Goal: Check status: Check status

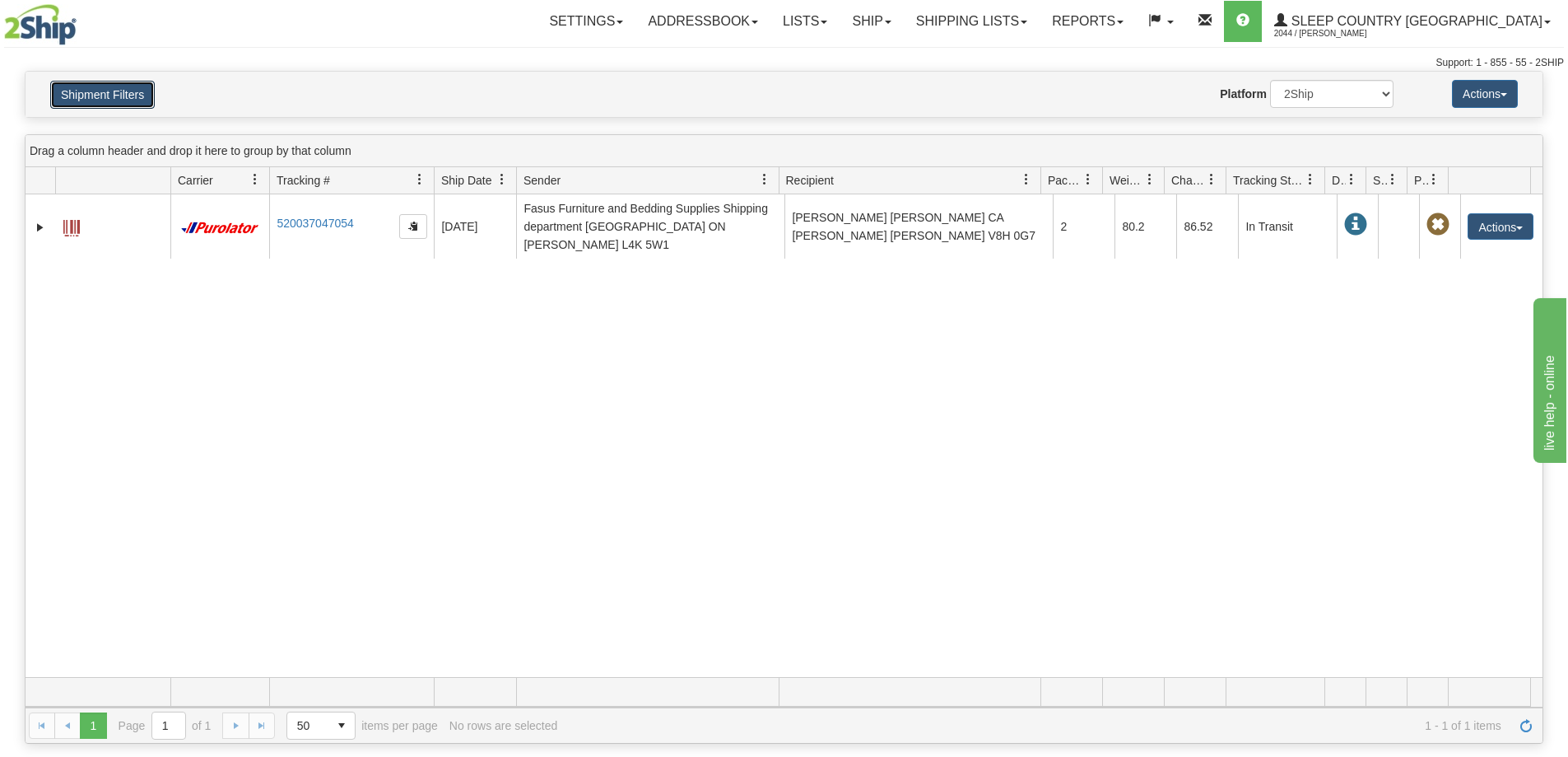
click at [96, 90] on button "Shipment Filters" at bounding box center [102, 95] width 104 height 28
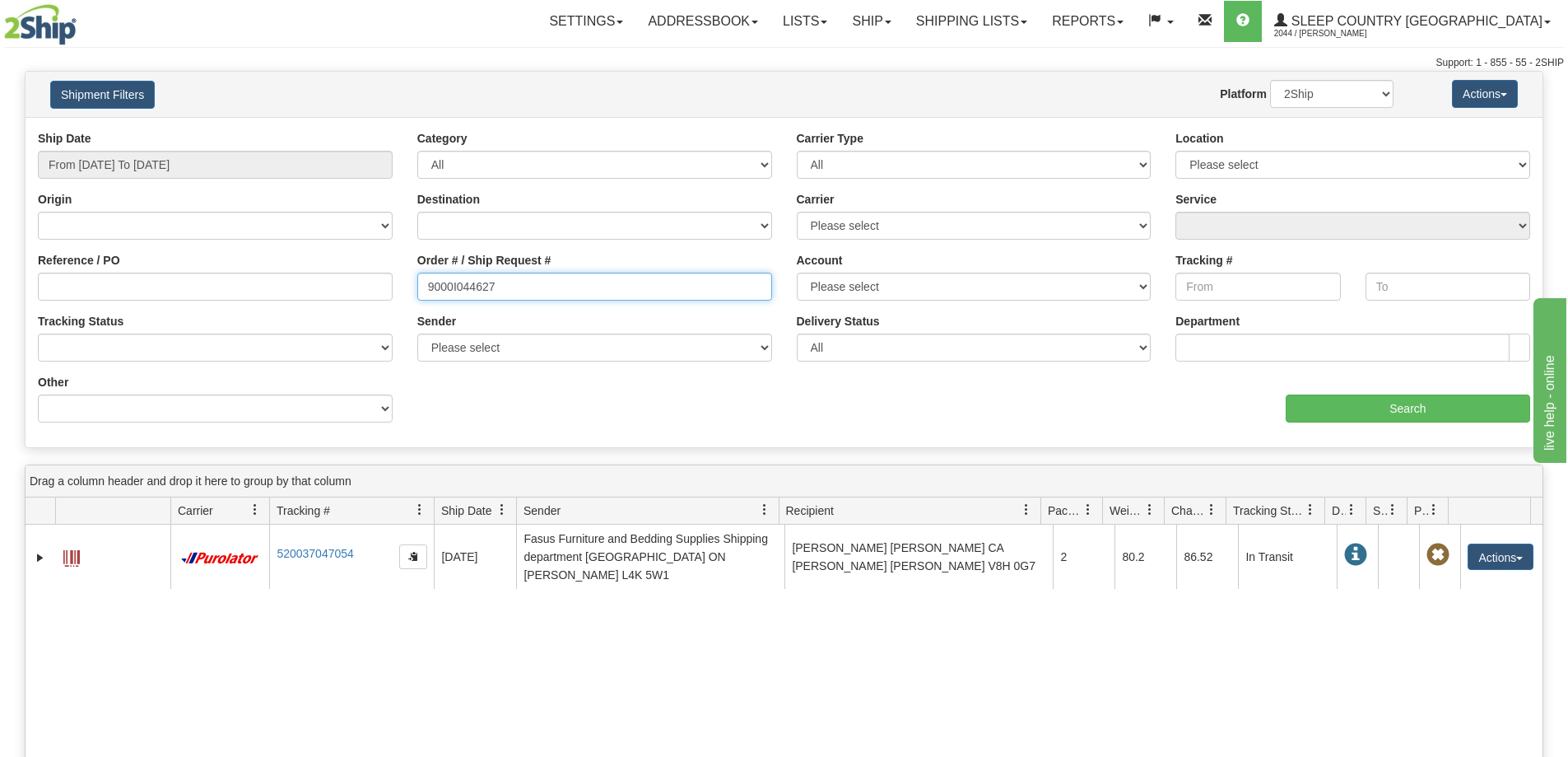
click at [550, 275] on input "9000I044627" at bounding box center [594, 287] width 355 height 28
paste input "55822"
type input "9000I055822"
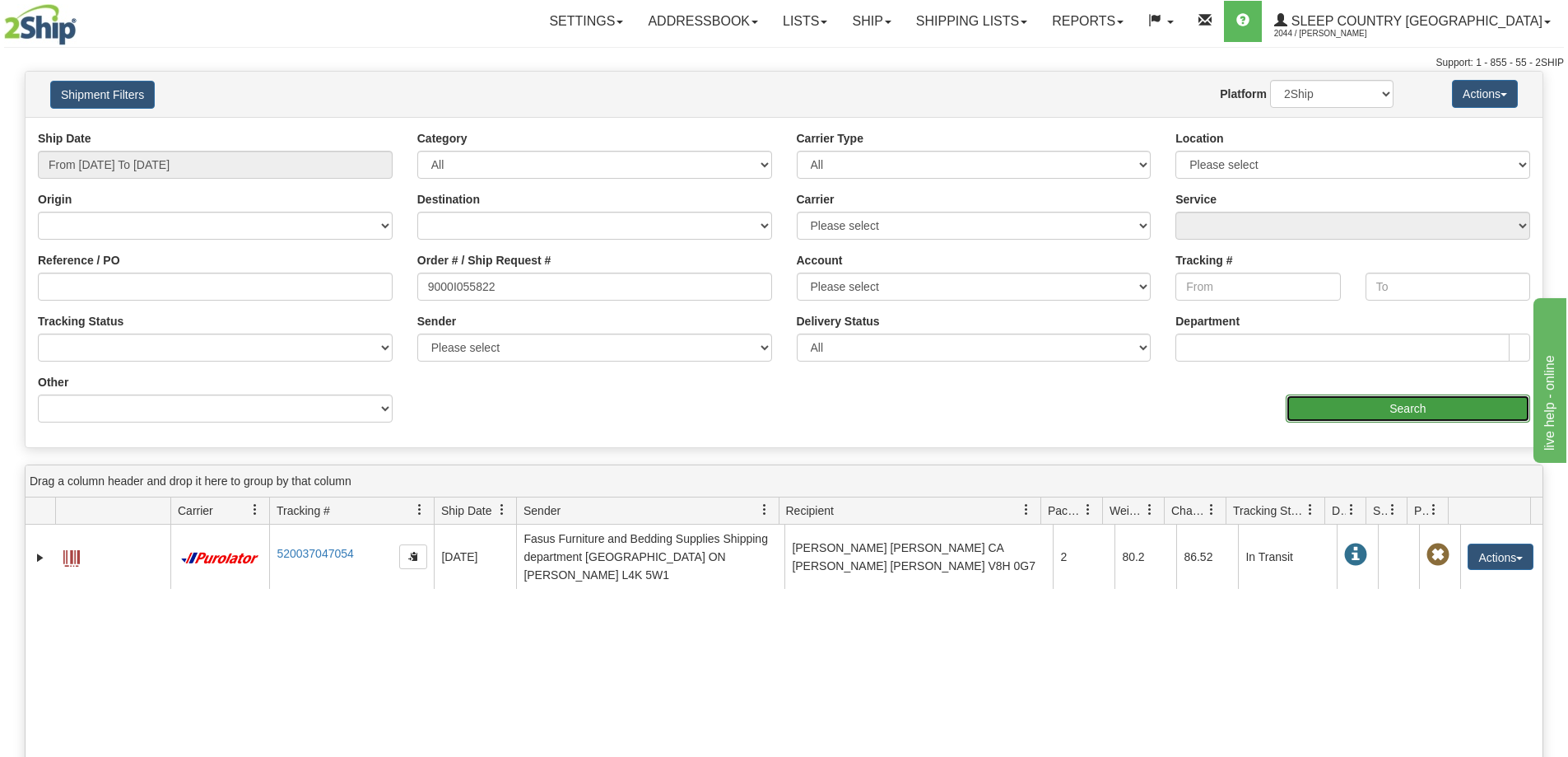
click at [1384, 395] on input "Search" at bounding box center [1408, 408] width 245 height 28
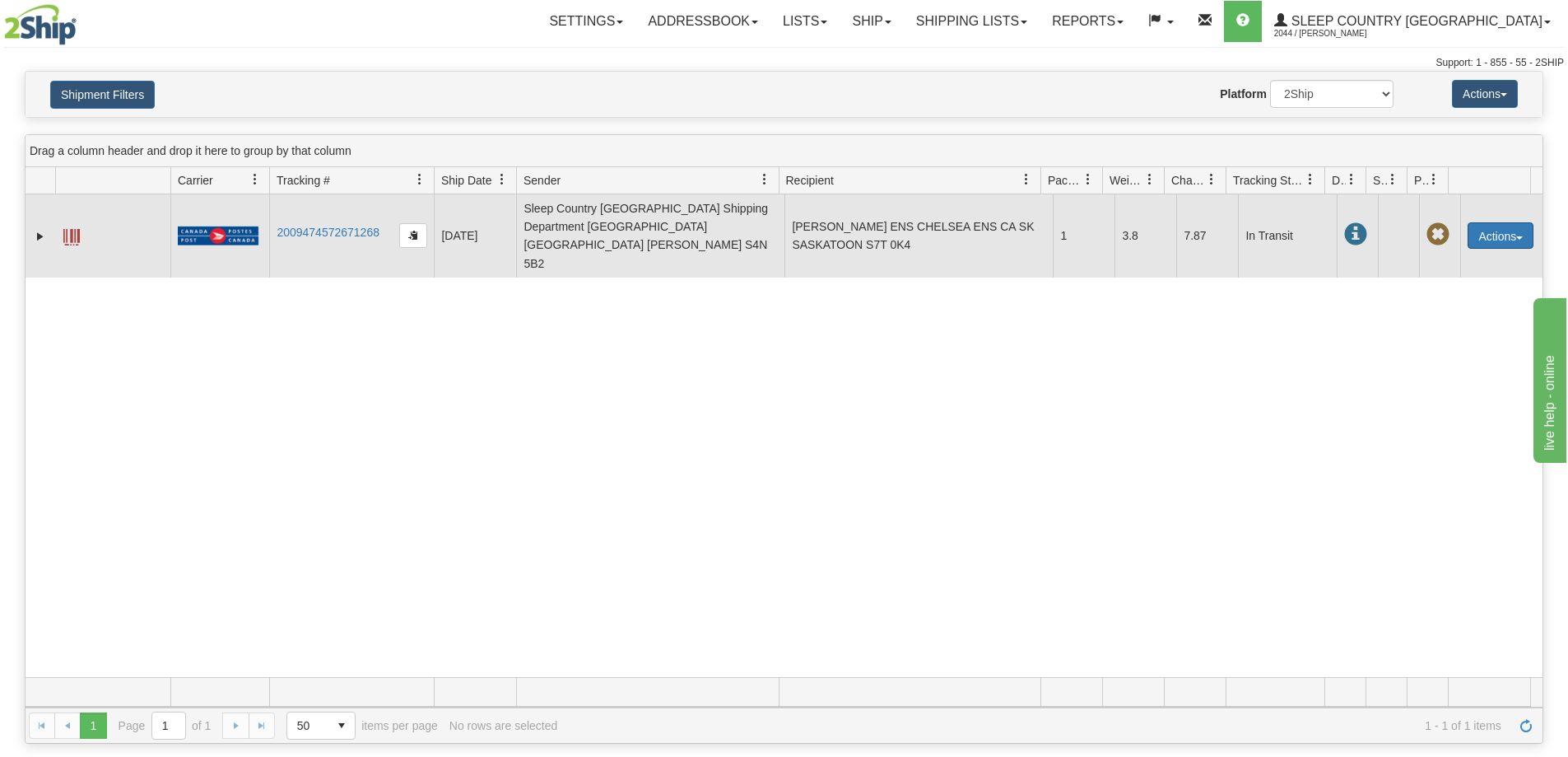
click at [1498, 223] on button "Actions" at bounding box center [1500, 236] width 66 height 26
click at [409, 230] on span "button" at bounding box center [413, 235] width 10 height 10
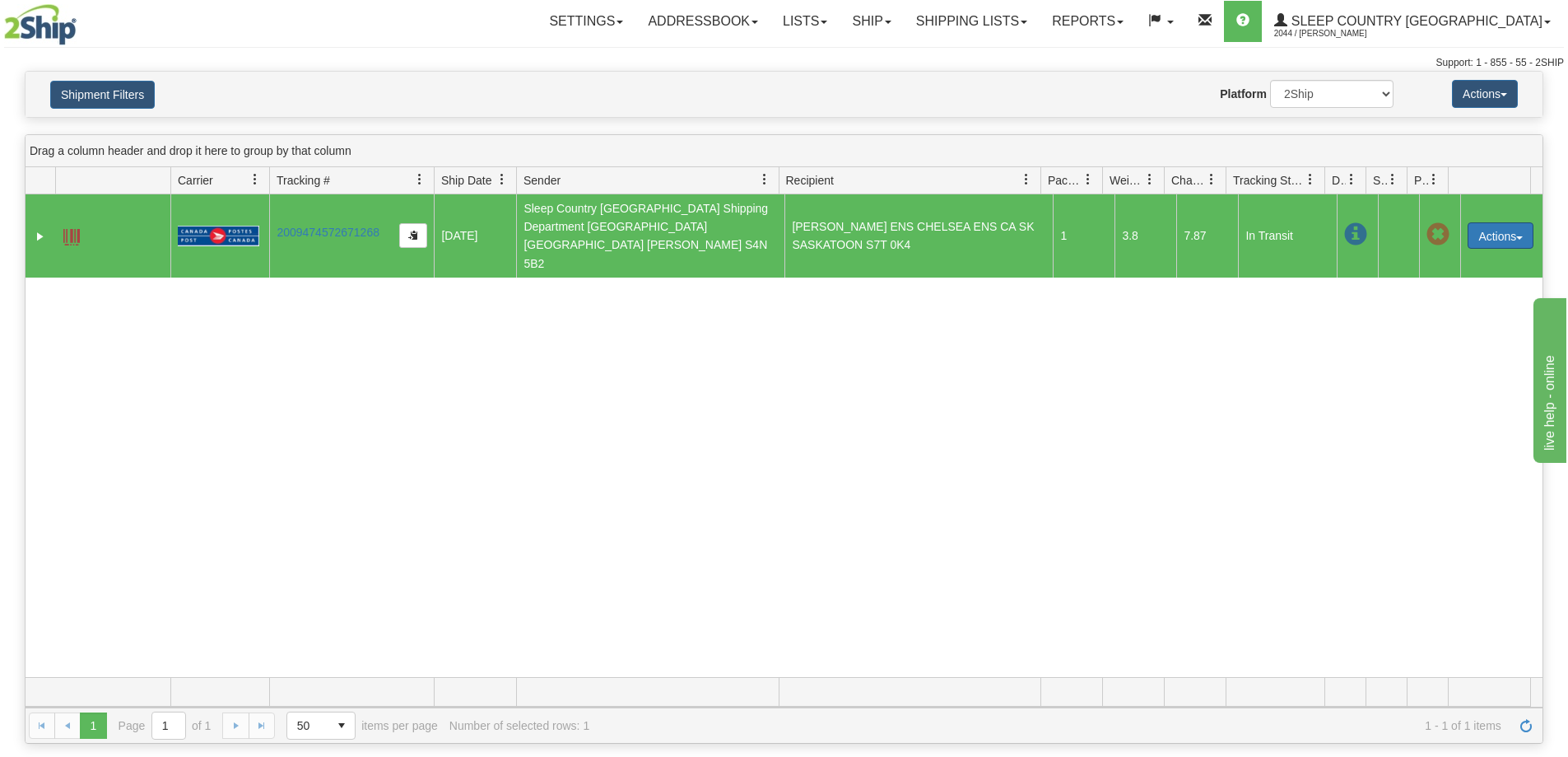
click at [1504, 223] on button "Actions" at bounding box center [1500, 236] width 66 height 26
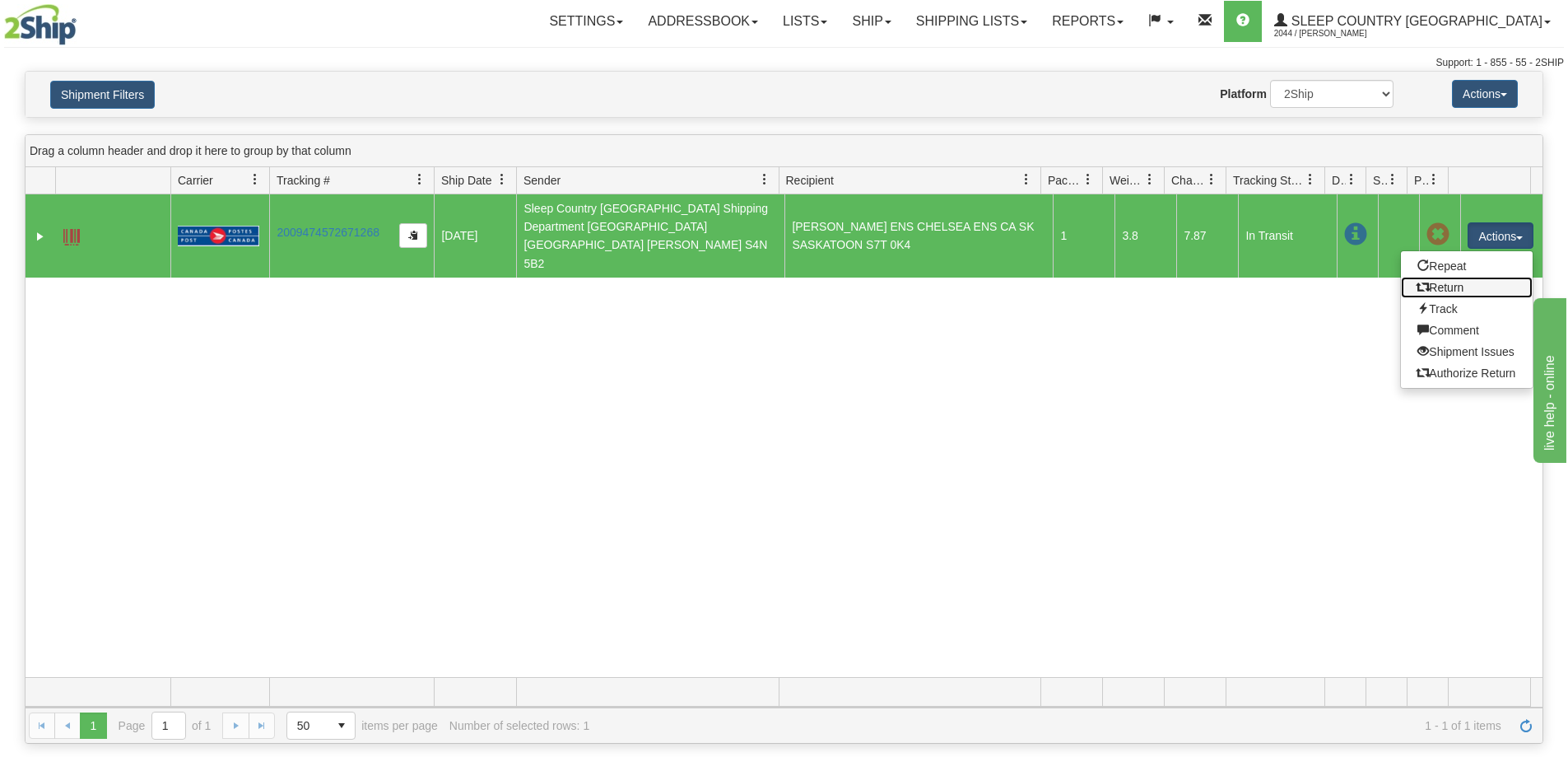
click at [1453, 277] on link "Return" at bounding box center [1467, 287] width 131 height 21
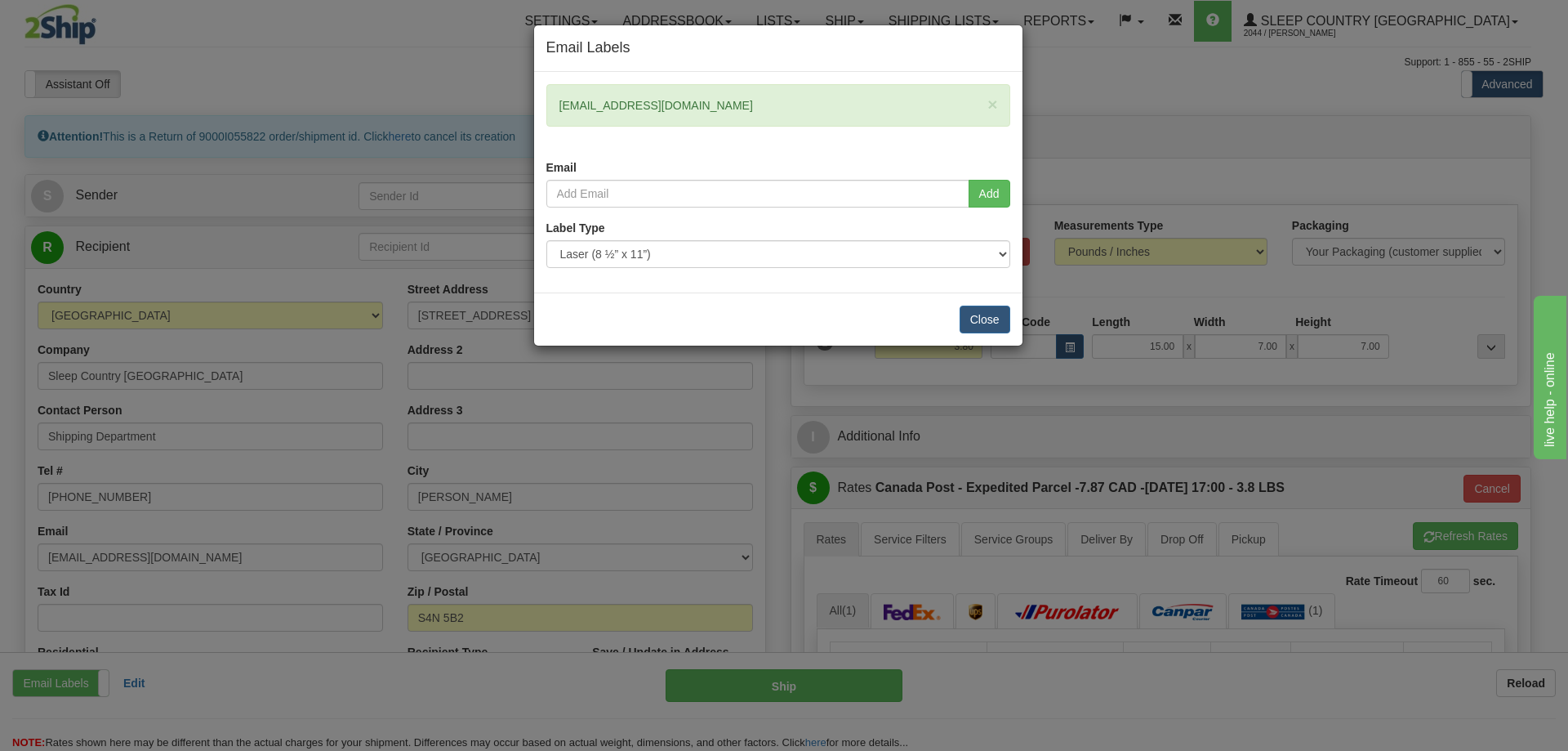
drag, startPoint x: 712, startPoint y: 106, endPoint x: 536, endPoint y: 116, distance: 176.3
click at [536, 116] on div "× chelseaens@hotmail.com Email" at bounding box center [778, 131] width 488 height 95
copy div "chelseaens@hotmail.com"
click at [962, 322] on button "Close" at bounding box center [984, 320] width 51 height 28
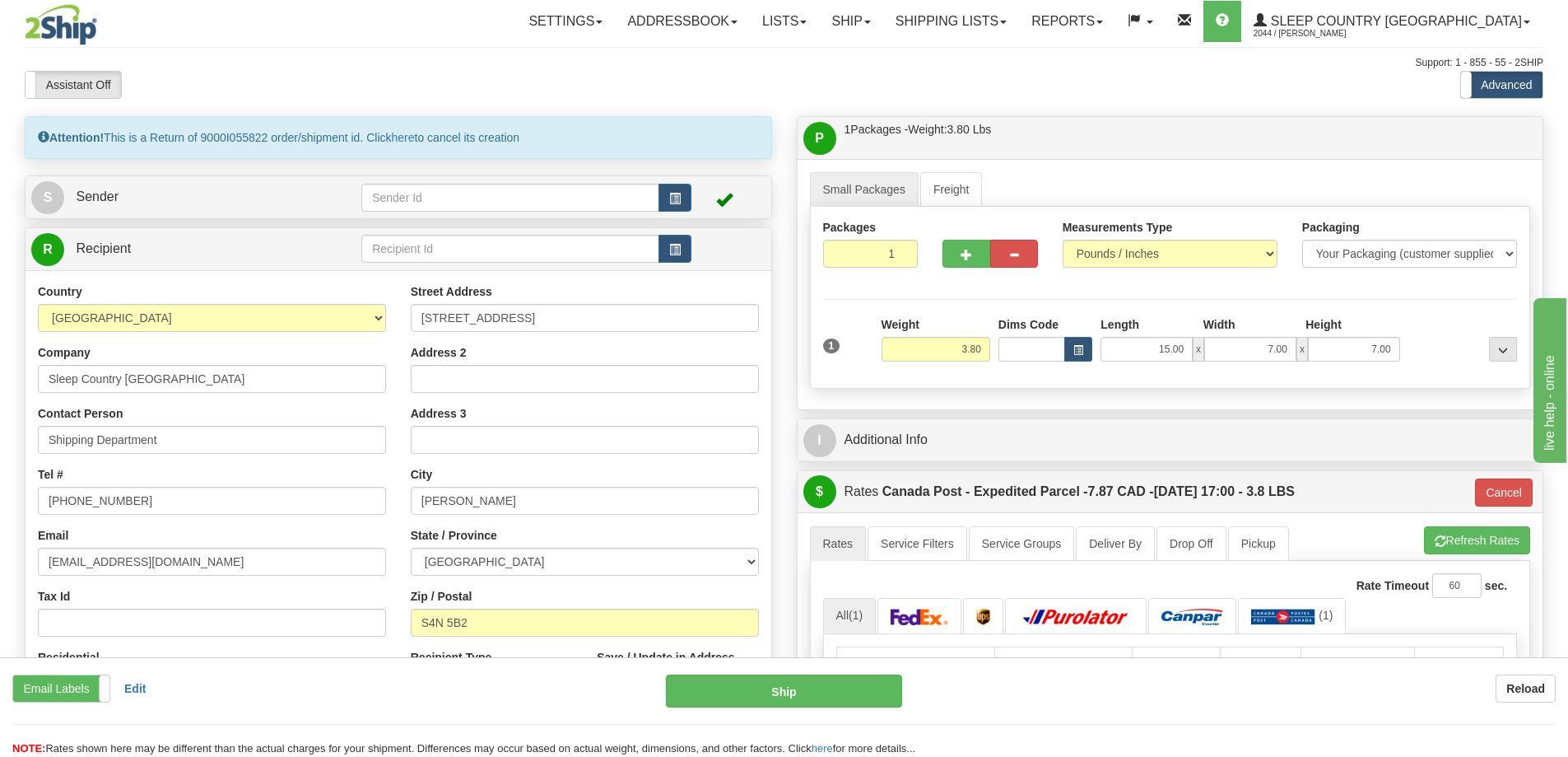
click at [257, 696] on div "Email Labels Email Labels Edit Reload" at bounding box center [326, 688] width 629 height 28
click at [1002, 19] on link "Shipping lists" at bounding box center [952, 21] width 136 height 41
click at [977, 78] on span "Search Shipment History" at bounding box center [938, 79] width 128 height 13
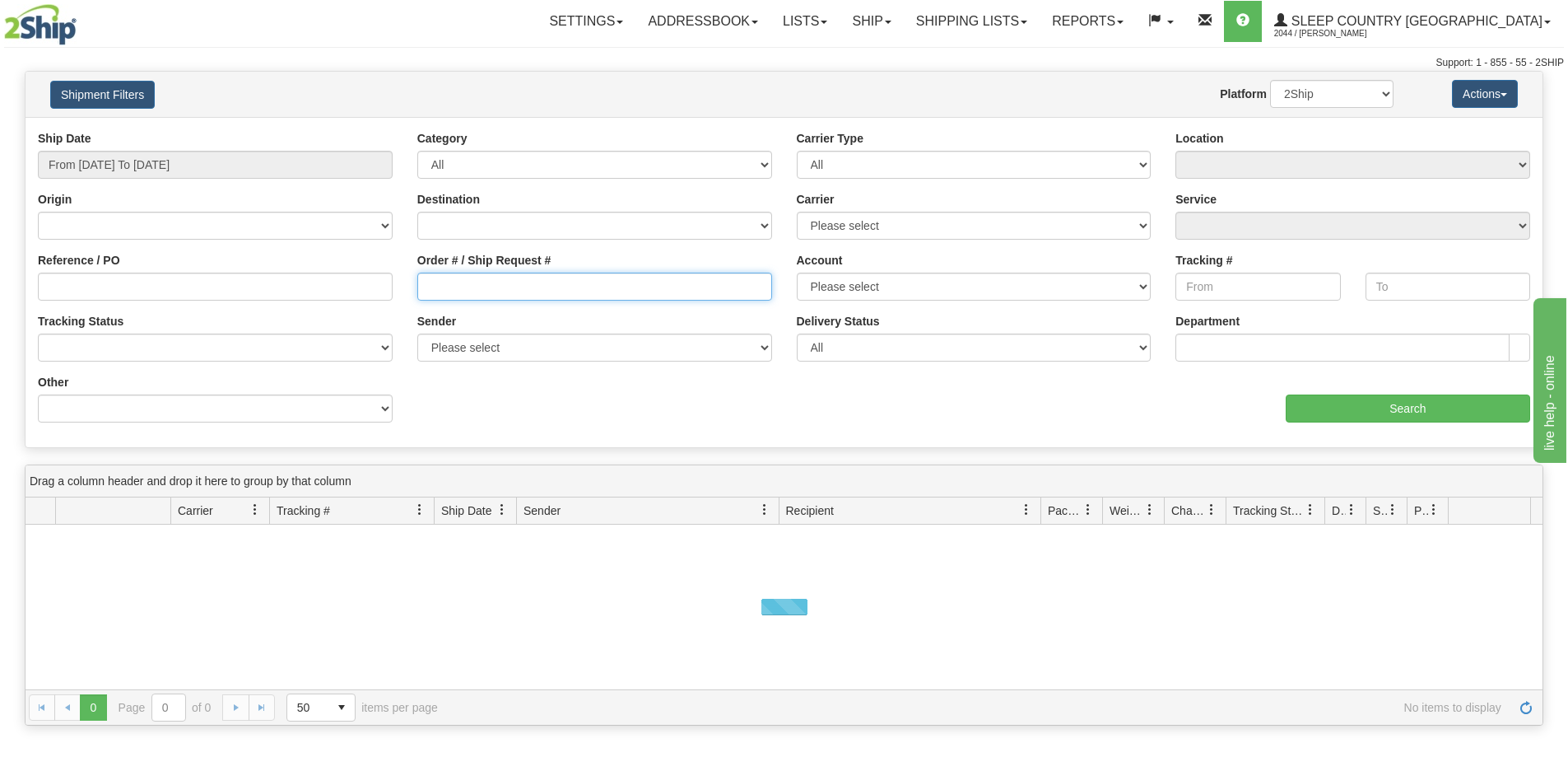
click at [474, 296] on input "Order # / Ship Request #" at bounding box center [594, 287] width 355 height 28
paste input "9000I040806"
type input "9000I040806"
click at [317, 155] on input "From [DATE] To [DATE]" at bounding box center [215, 165] width 355 height 28
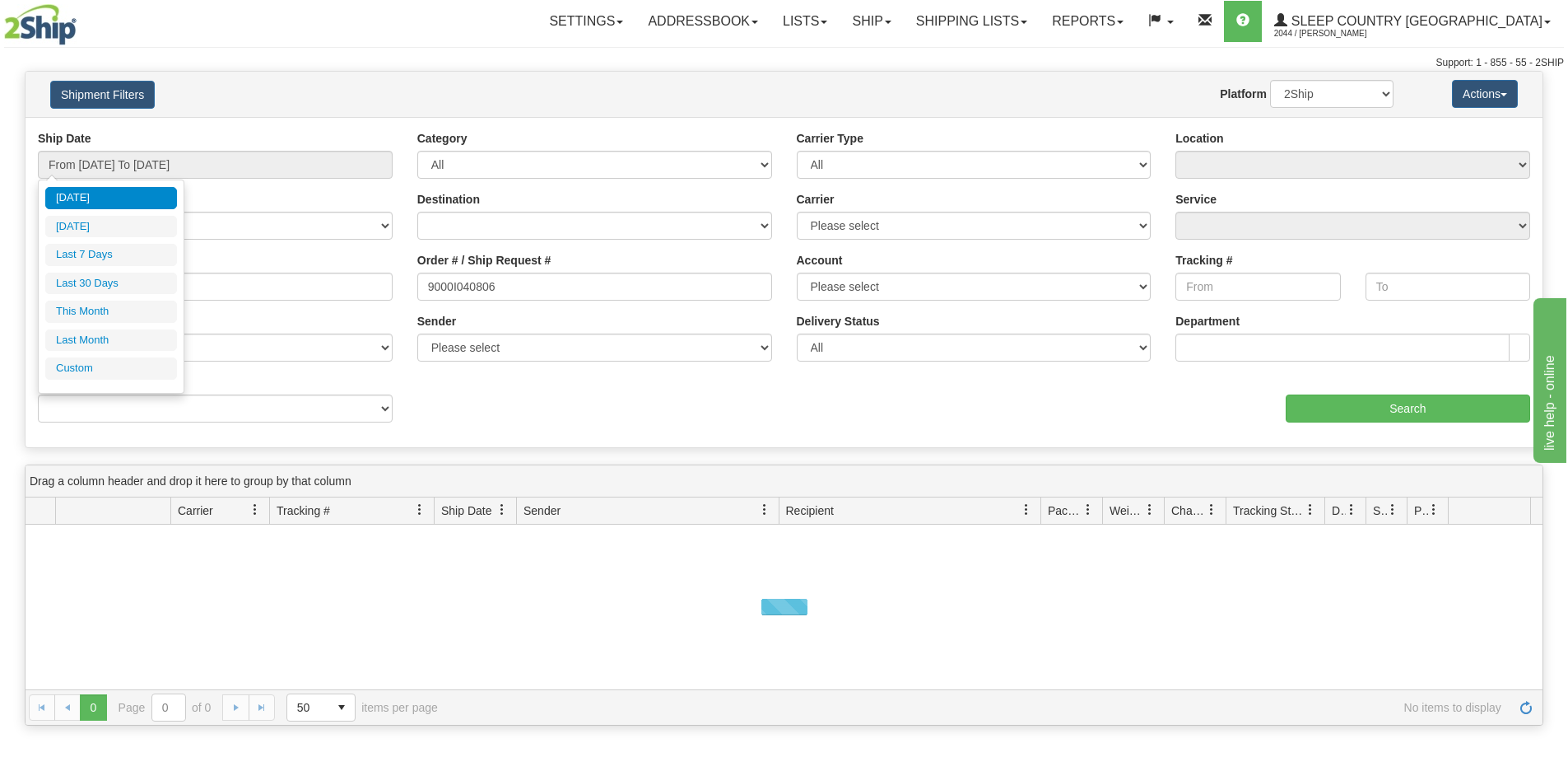
click at [139, 281] on li "Last 30 Days" at bounding box center [111, 284] width 131 height 22
type input "From [DATE] To [DATE]"
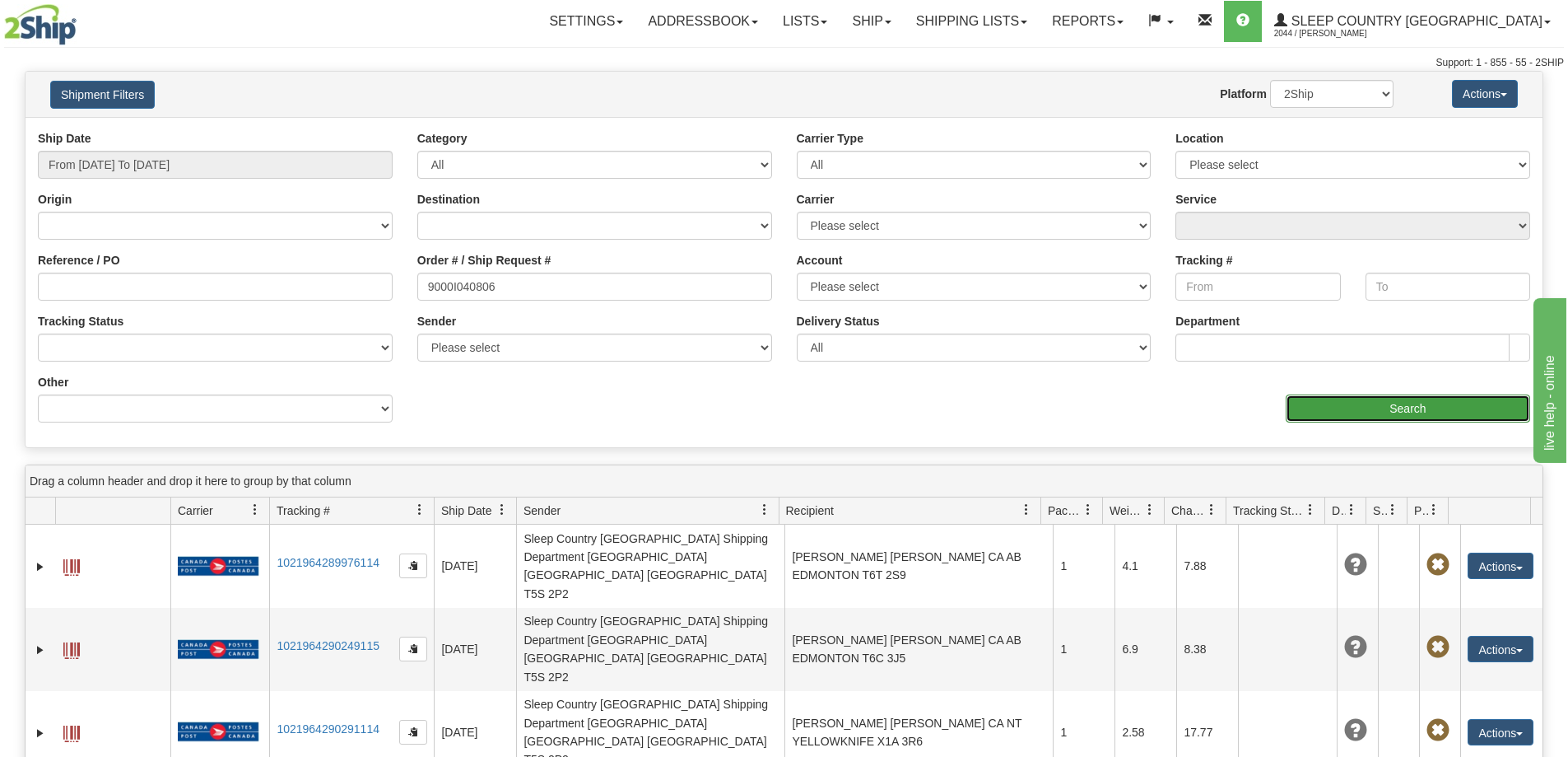
click at [1316, 401] on input "Search" at bounding box center [1408, 408] width 245 height 28
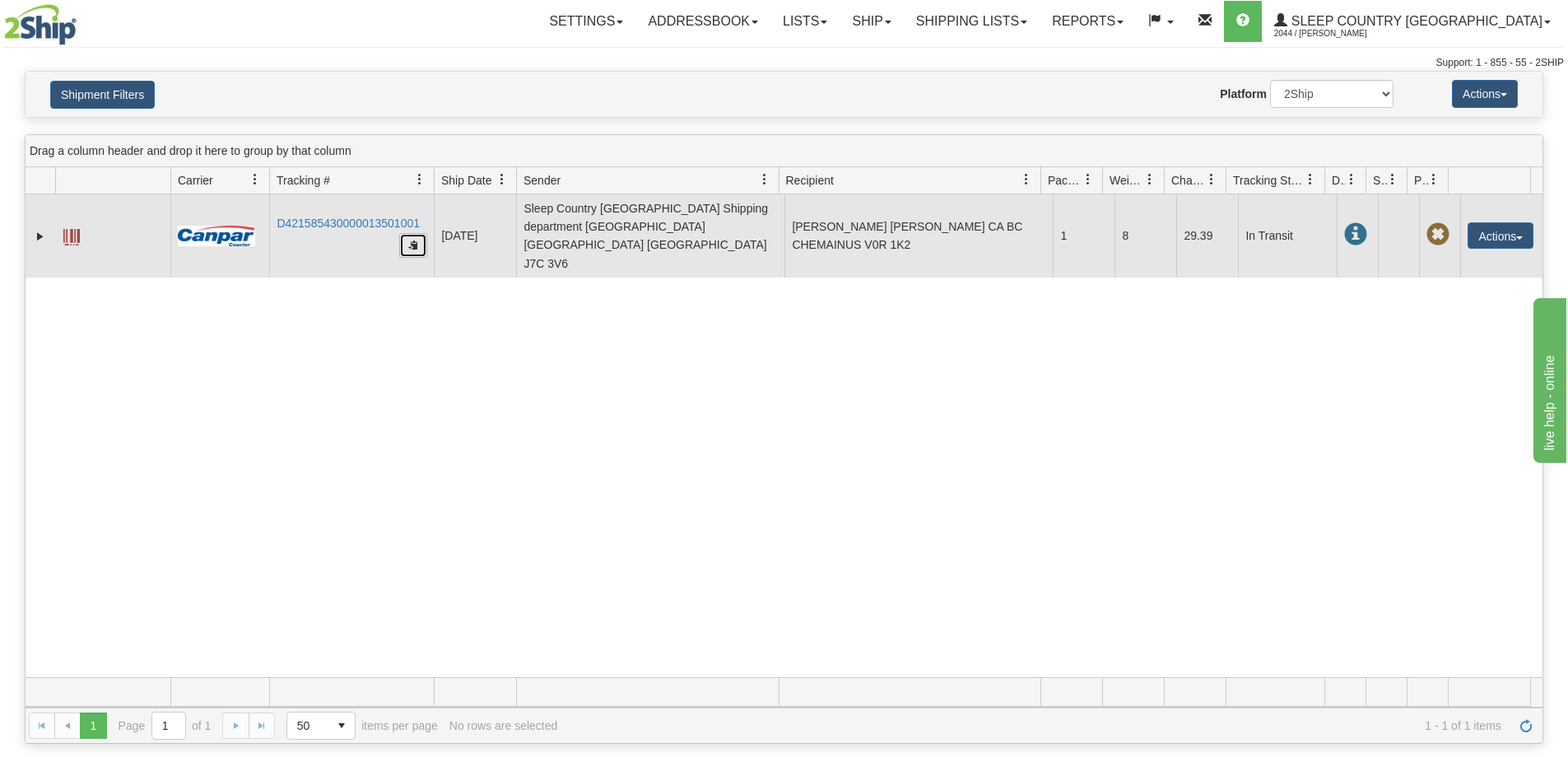
click at [406, 236] on button "button" at bounding box center [413, 245] width 28 height 25
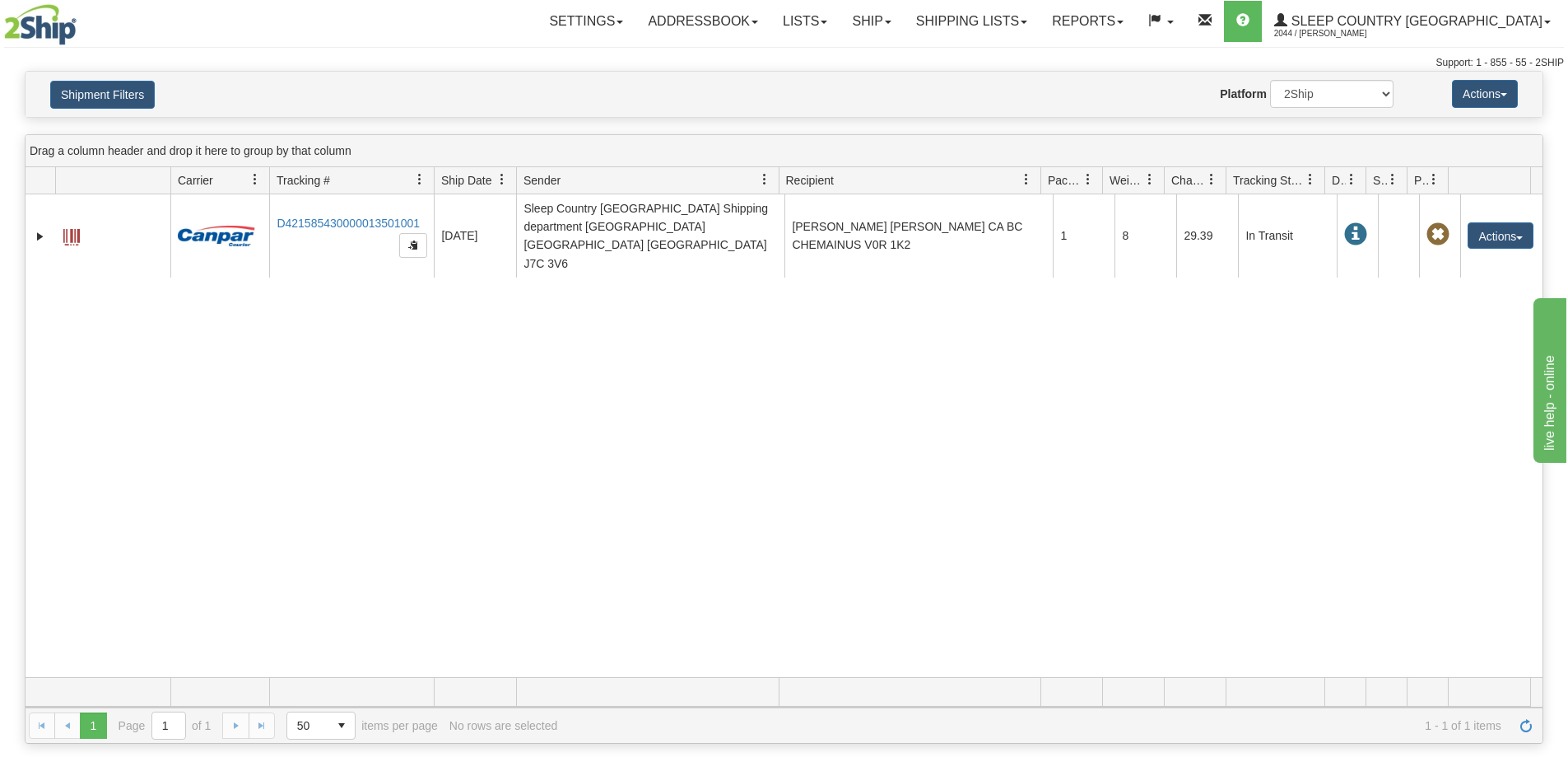
click at [345, 593] on div "31545878 2044 D421585430000013501001 [DATE] [DATE] 01:04:47 PM Sleep Country [G…" at bounding box center [783, 436] width 1517 height 482
click at [136, 96] on button "Shipment Filters" at bounding box center [102, 95] width 104 height 28
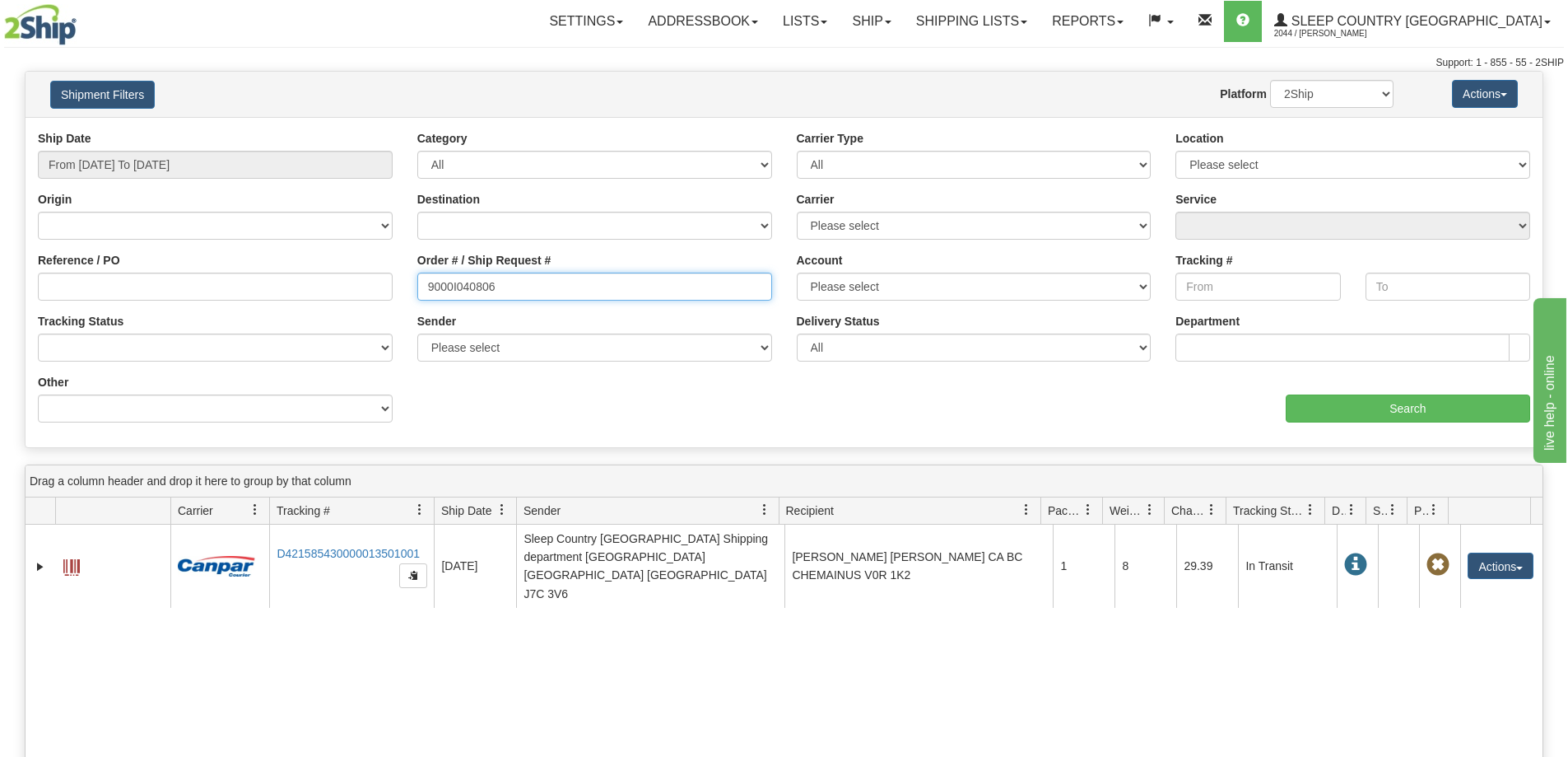
click at [522, 295] on input "9000I040806" at bounding box center [594, 287] width 355 height 28
paste input "38929"
type input "9000I038929"
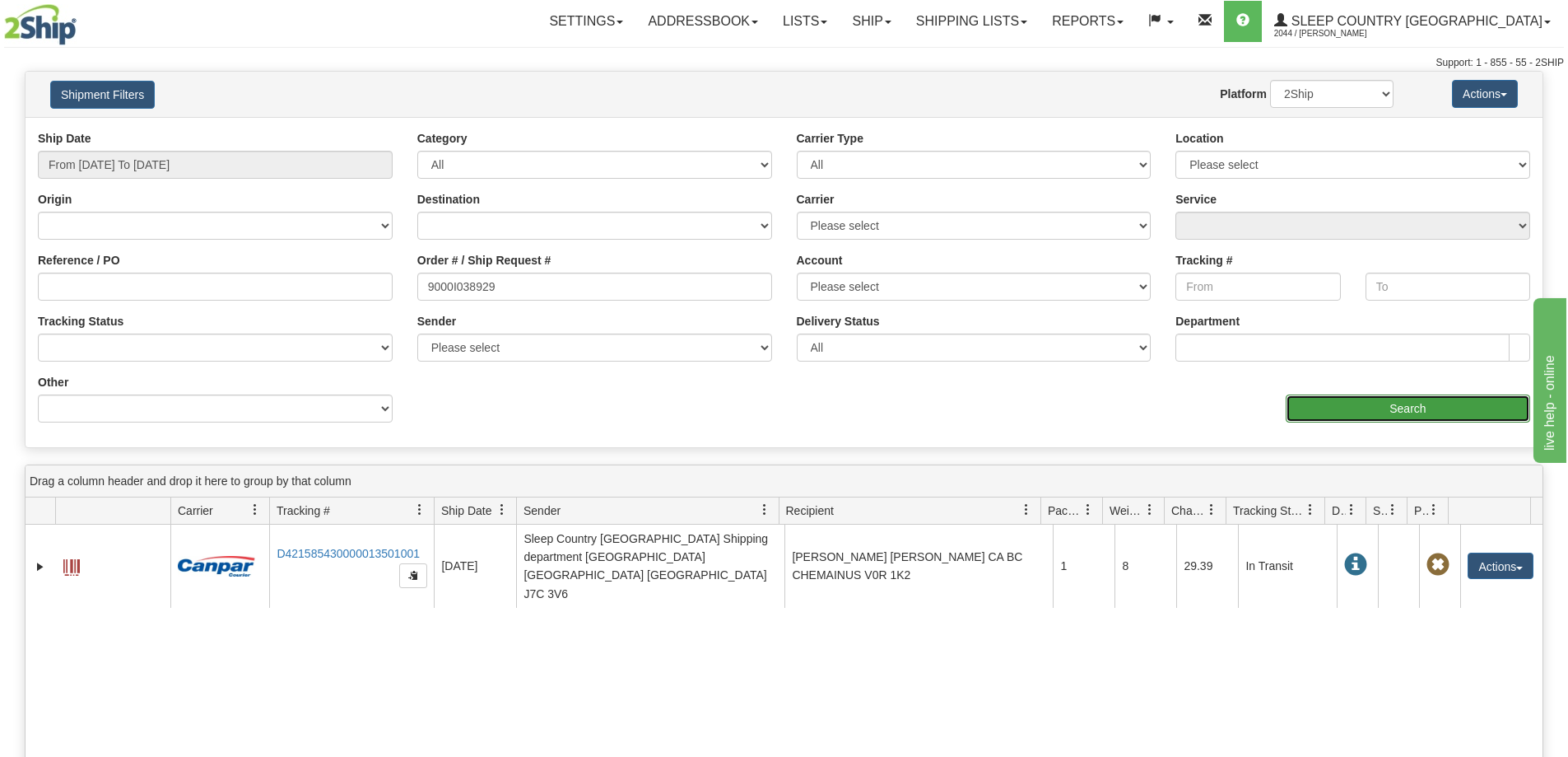
click at [1317, 408] on input "Search" at bounding box center [1408, 408] width 245 height 28
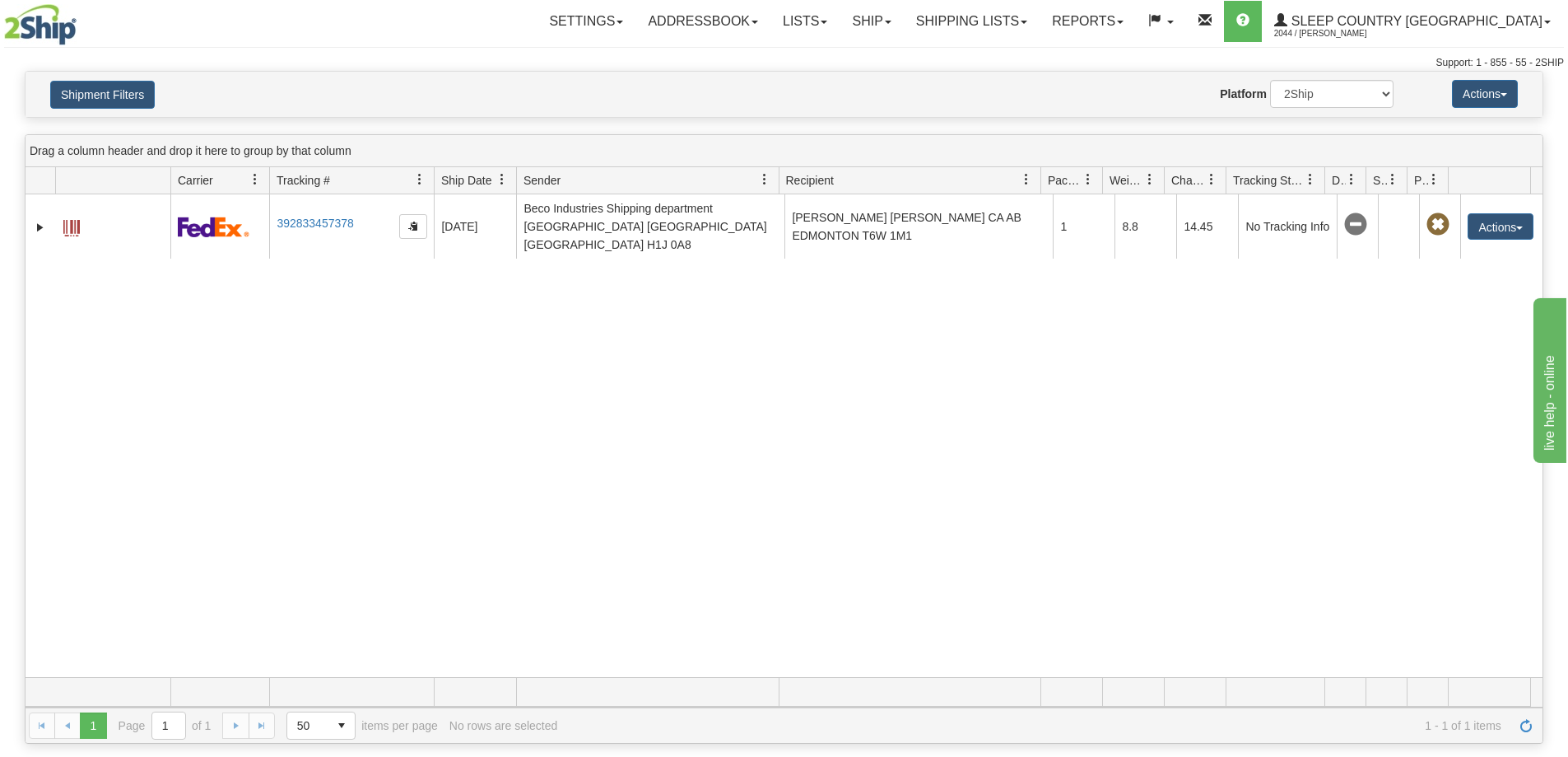
click at [299, 602] on div "31544222 2044 392833457378 [DATE] [DATE] 07:48:47 PM Beco Industries Shipping d…" at bounding box center [783, 436] width 1517 height 482
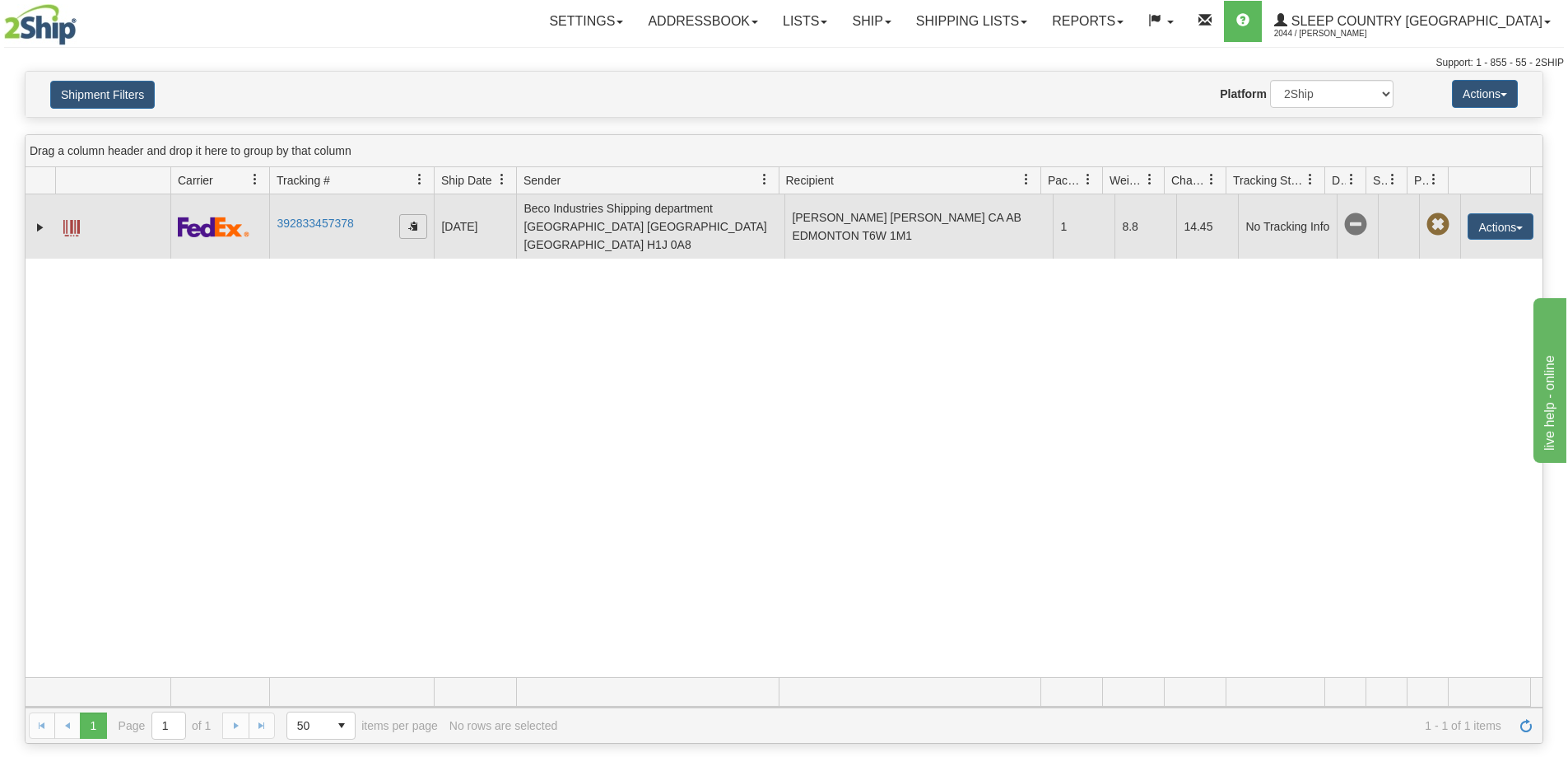
click at [415, 222] on span "button" at bounding box center [413, 225] width 10 height 10
